Goal: Navigation & Orientation: Find specific page/section

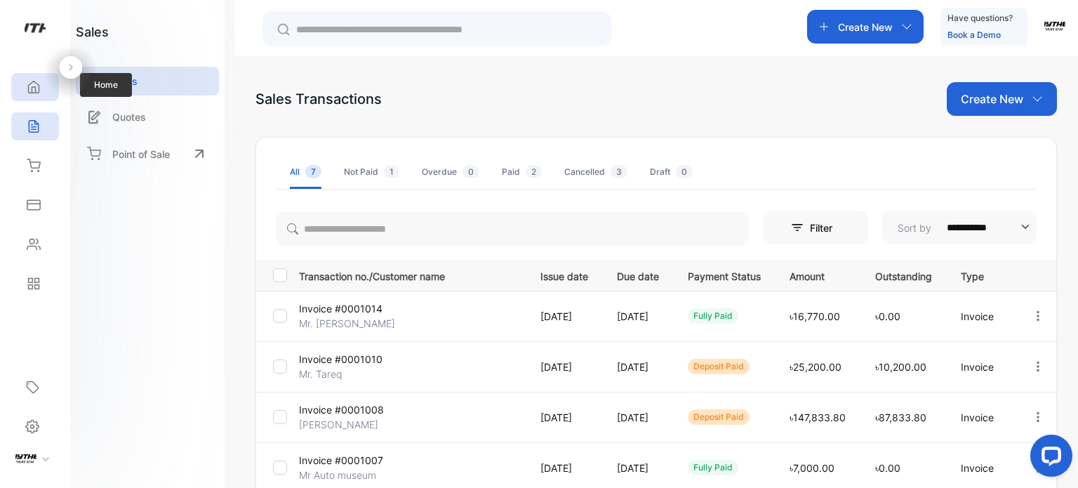
click at [34, 98] on div "Home" at bounding box center [35, 87] width 48 height 28
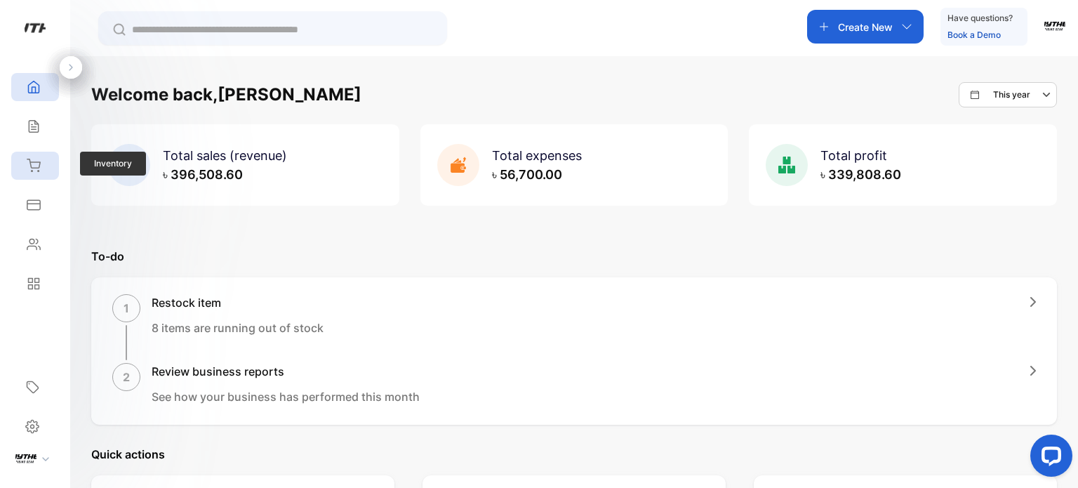
click at [34, 168] on icon at bounding box center [33, 165] width 13 height 12
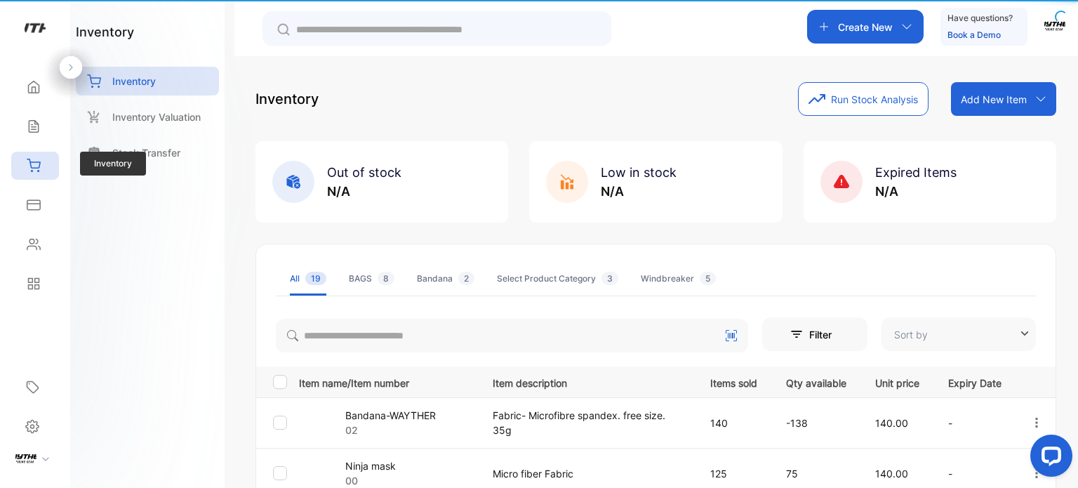
type input "**********"
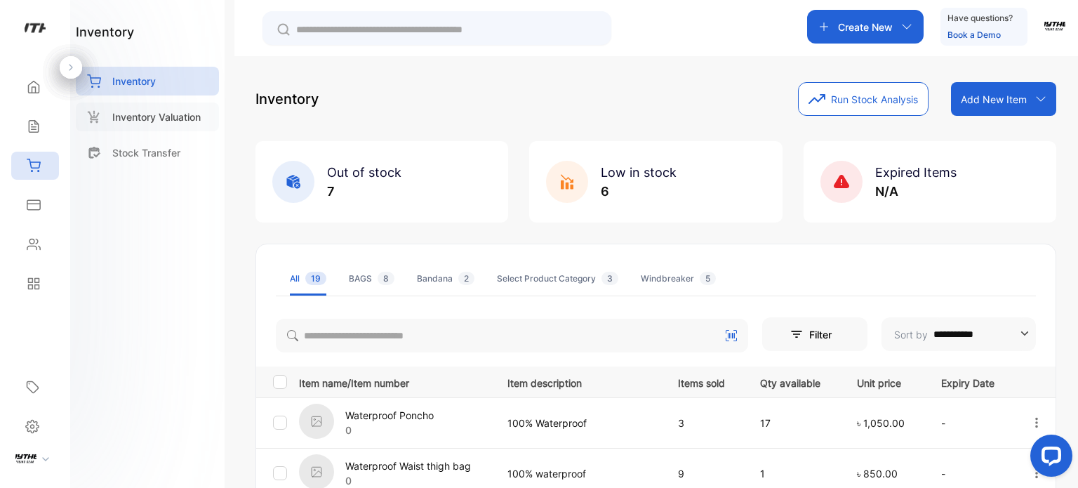
click at [168, 111] on p "Inventory Valuation" at bounding box center [156, 116] width 88 height 15
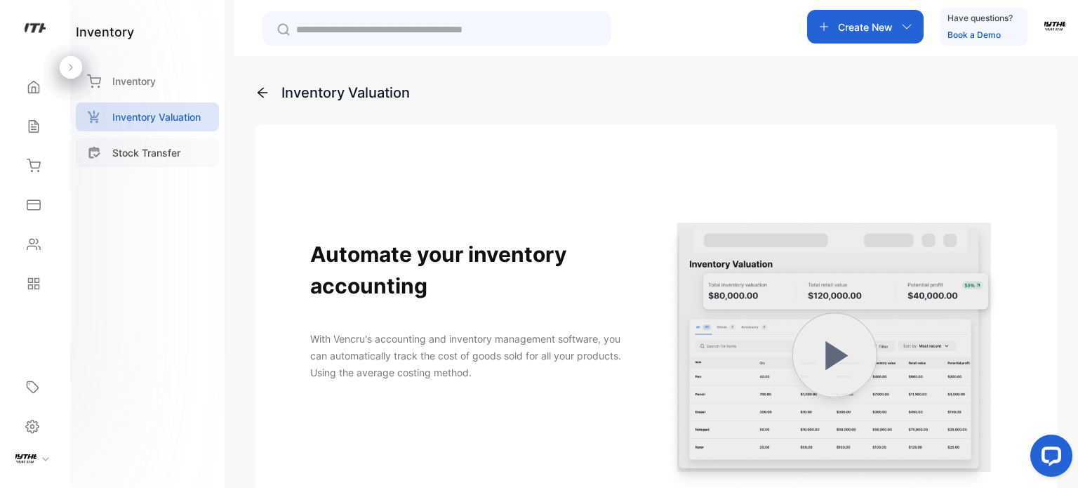
click at [143, 161] on div "Stock Transfer" at bounding box center [147, 152] width 143 height 29
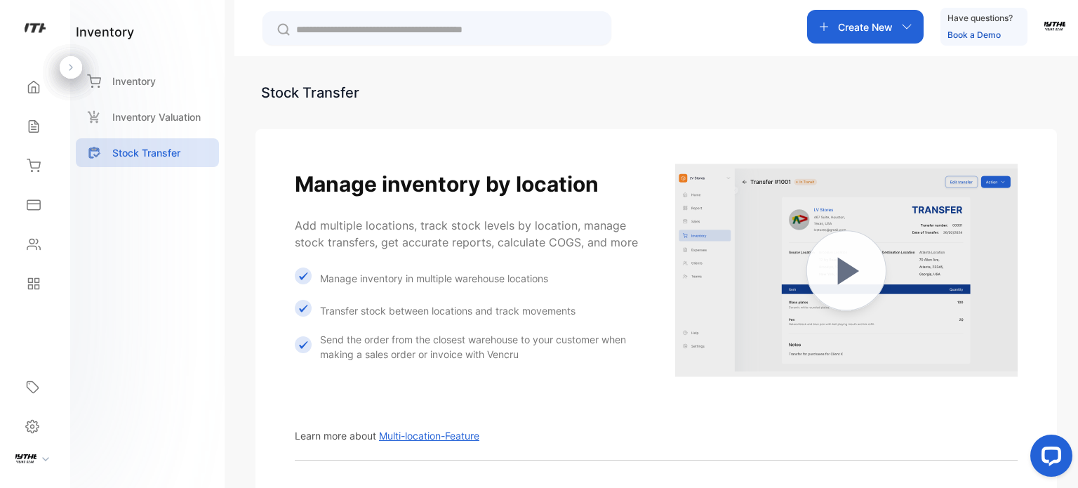
click at [877, 38] on div "Create New" at bounding box center [865, 27] width 117 height 34
click at [27, 76] on div "Home" at bounding box center [35, 87] width 48 height 28
